Goal: Obtain resource: Download file/media

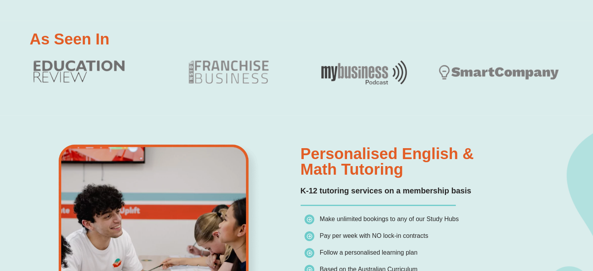
scroll to position [468, 0]
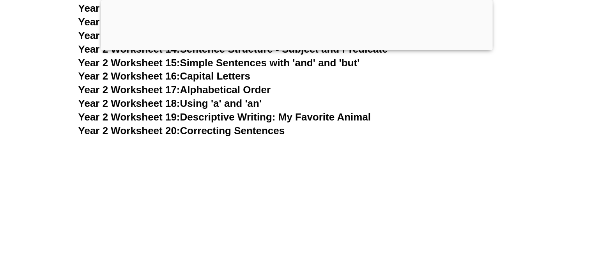
scroll to position [2582, 0]
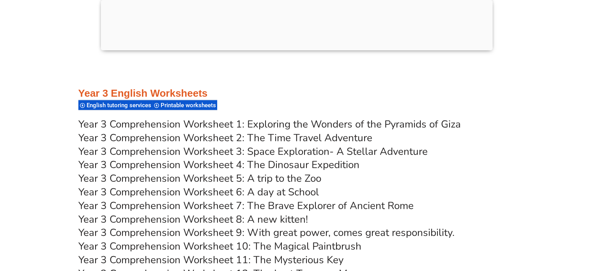
click at [348, 151] on link "Year 3 Comprehension Worksheet 3: Space Exploration- A Stellar Adventure" at bounding box center [252, 152] width 349 height 14
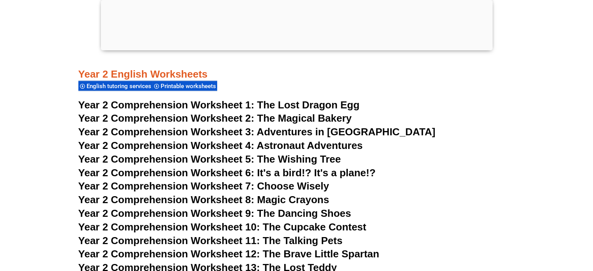
scroll to position [1885, 0]
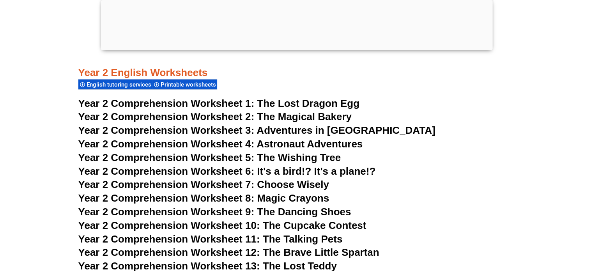
click at [351, 145] on span "Astronaut Adventures" at bounding box center [310, 144] width 106 height 12
